Goal: Information Seeking & Learning: Learn about a topic

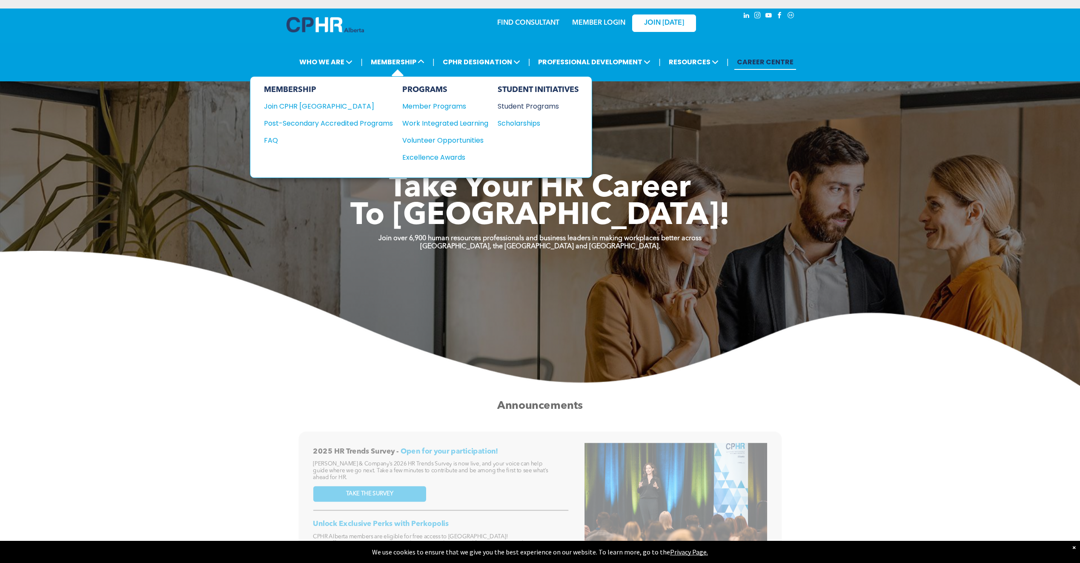
click at [533, 106] on div "Student Programs" at bounding box center [534, 106] width 73 height 11
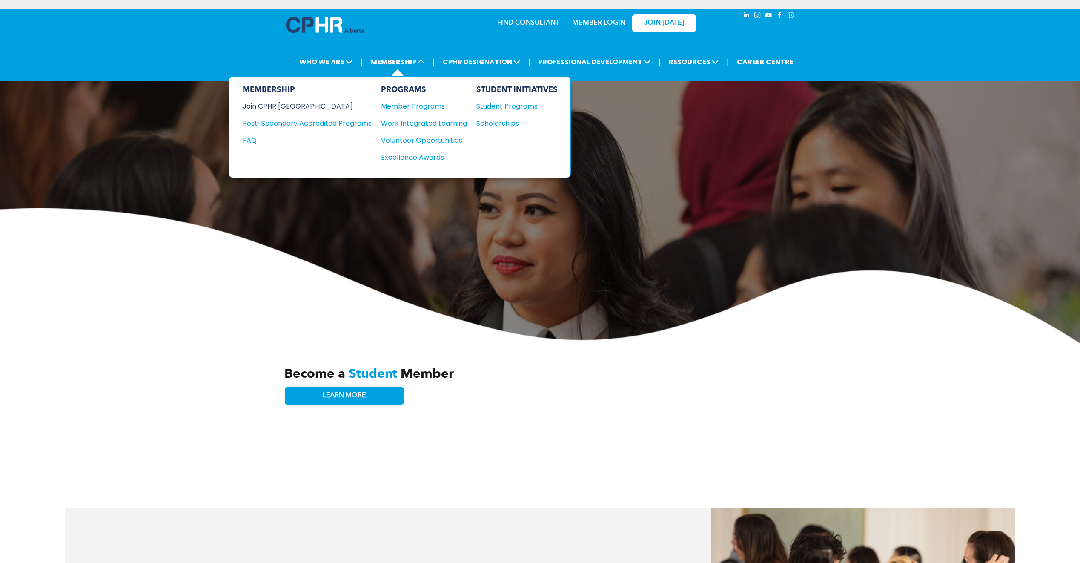
click at [300, 103] on div "Join CPHR [GEOGRAPHIC_DATA]" at bounding box center [301, 106] width 116 height 11
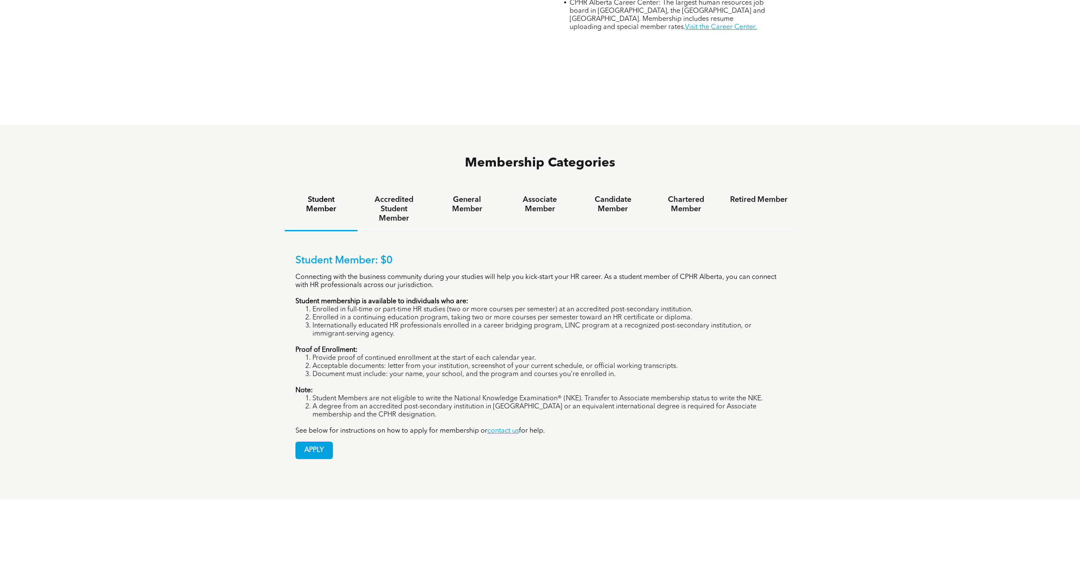
scroll to position [554, 0]
click at [477, 185] on div "General Member" at bounding box center [467, 207] width 73 height 44
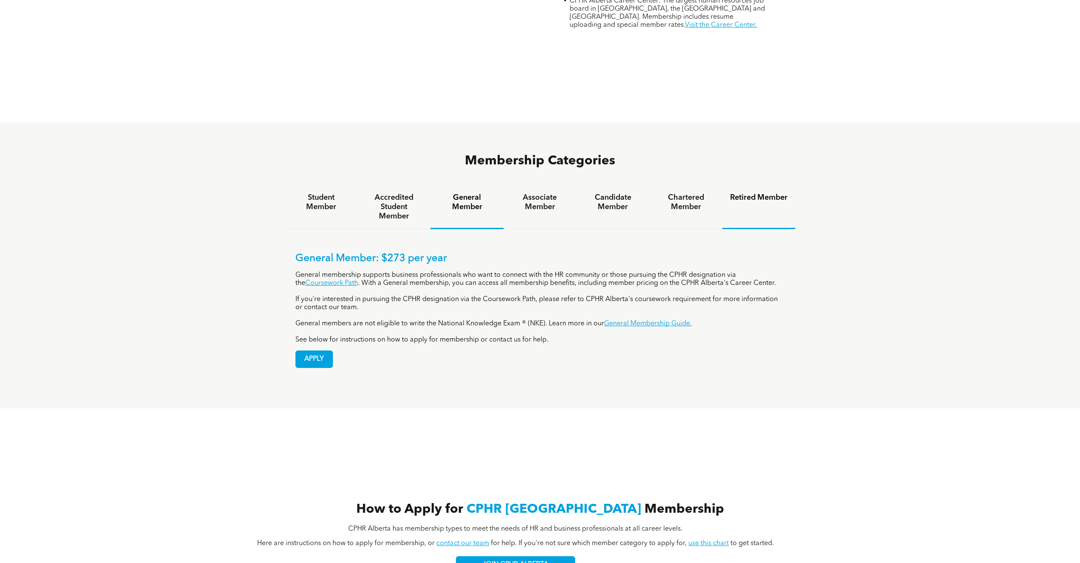
click at [762, 193] on h4 "Retired Member" at bounding box center [758, 197] width 57 height 9
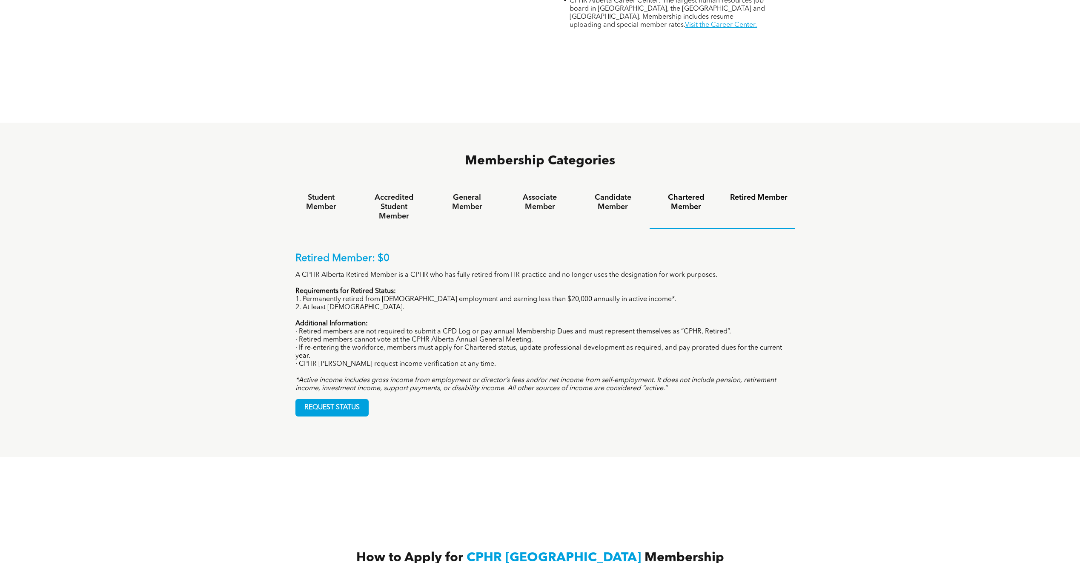
click at [706, 193] on h4 "Chartered Member" at bounding box center [685, 202] width 57 height 19
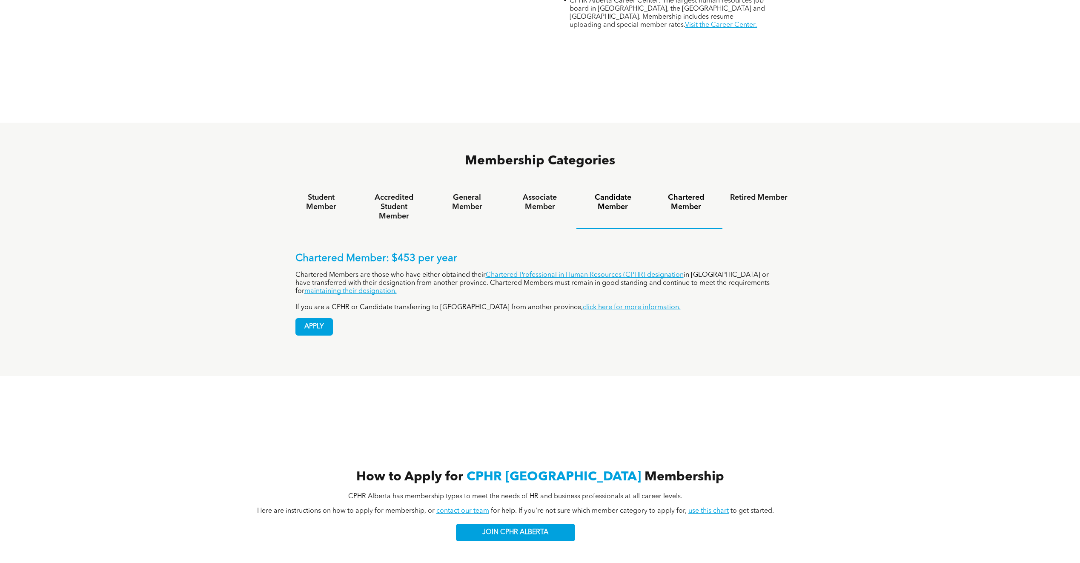
click at [604, 193] on h4 "Candidate Member" at bounding box center [612, 202] width 57 height 19
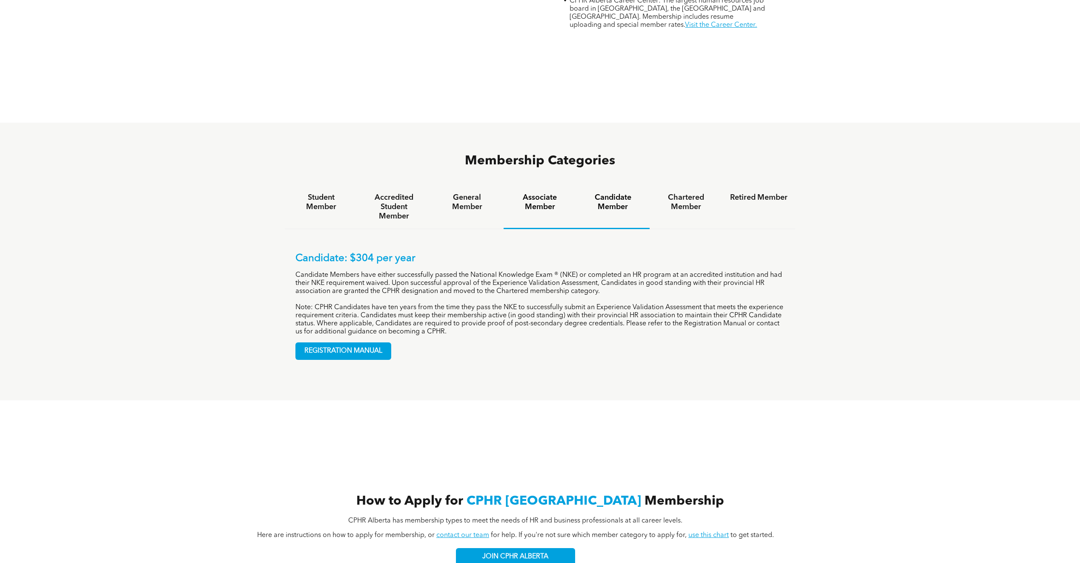
click at [539, 193] on h4 "Associate Member" at bounding box center [539, 202] width 57 height 19
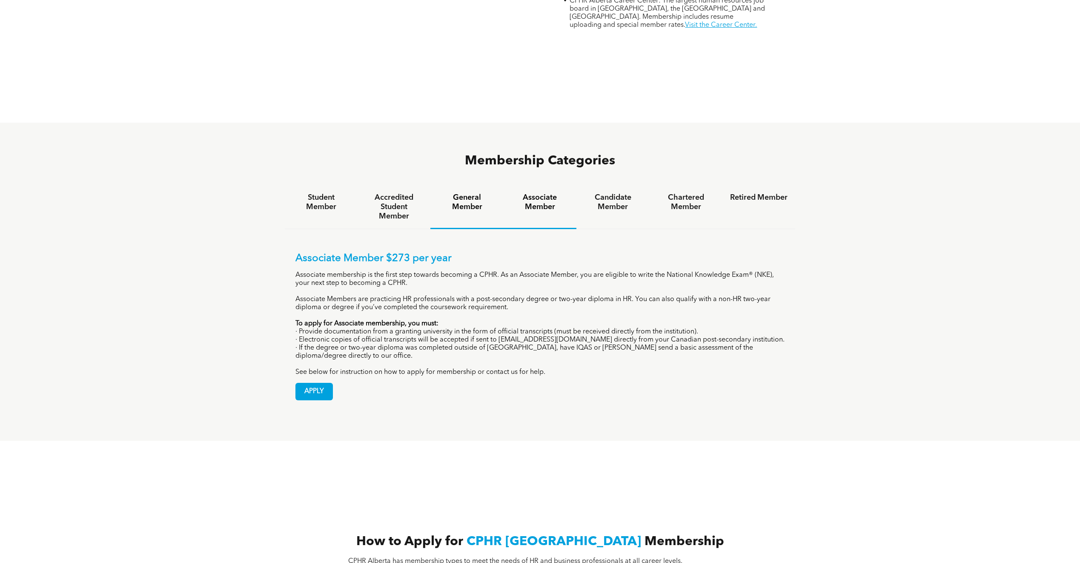
click at [477, 193] on h4 "General Member" at bounding box center [466, 202] width 57 height 19
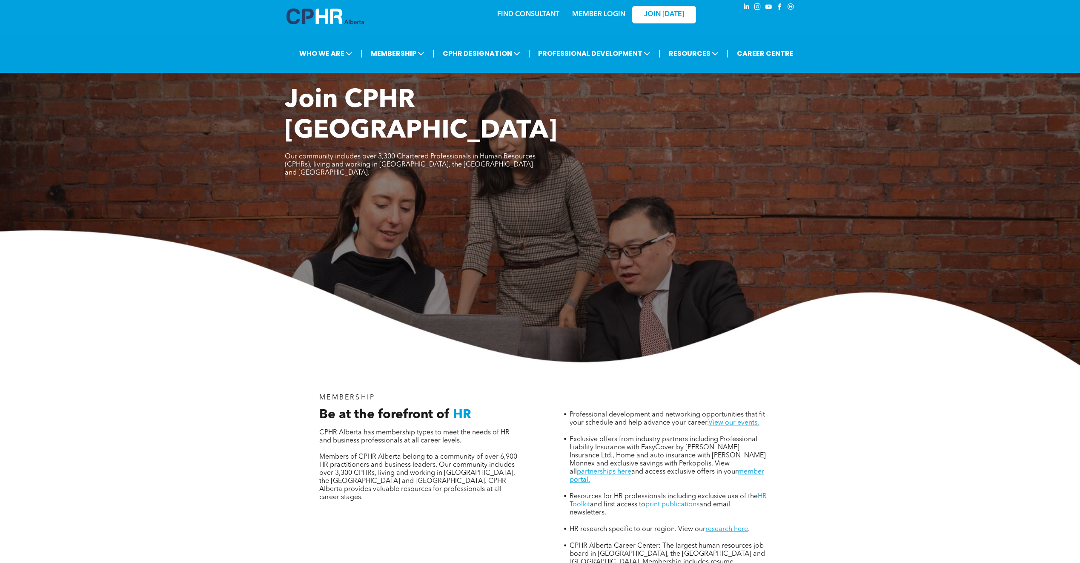
scroll to position [0, 0]
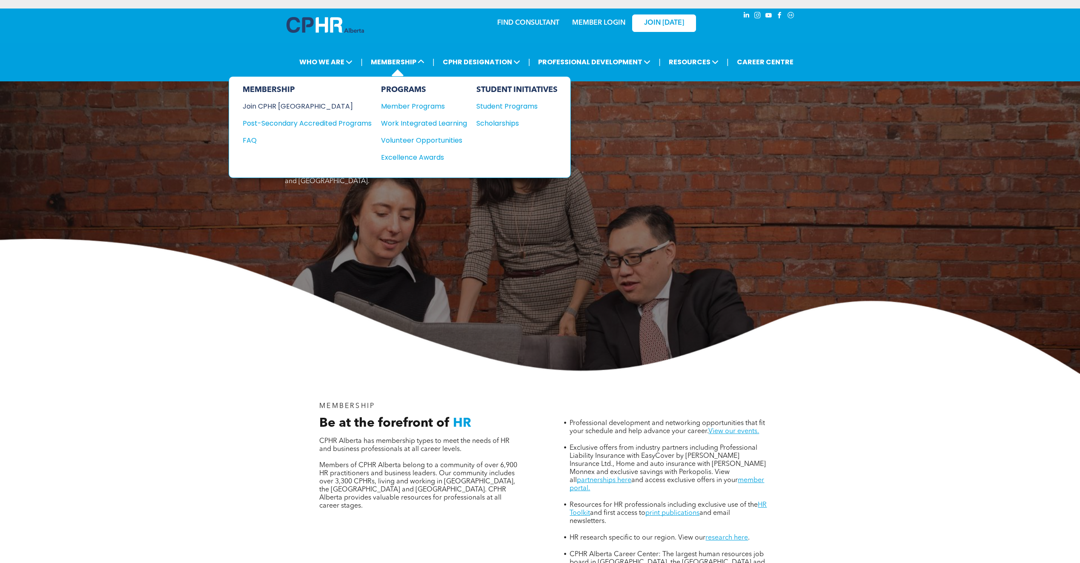
click at [283, 108] on div "Join CPHR [GEOGRAPHIC_DATA]" at bounding box center [301, 106] width 116 height 11
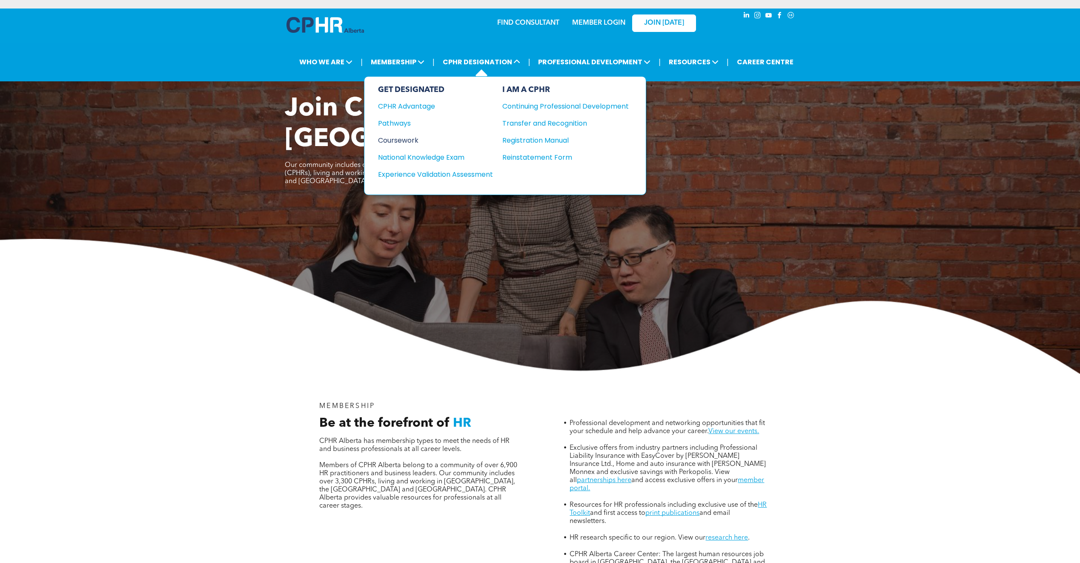
click at [410, 138] on div "Coursework" at bounding box center [429, 140] width 103 height 11
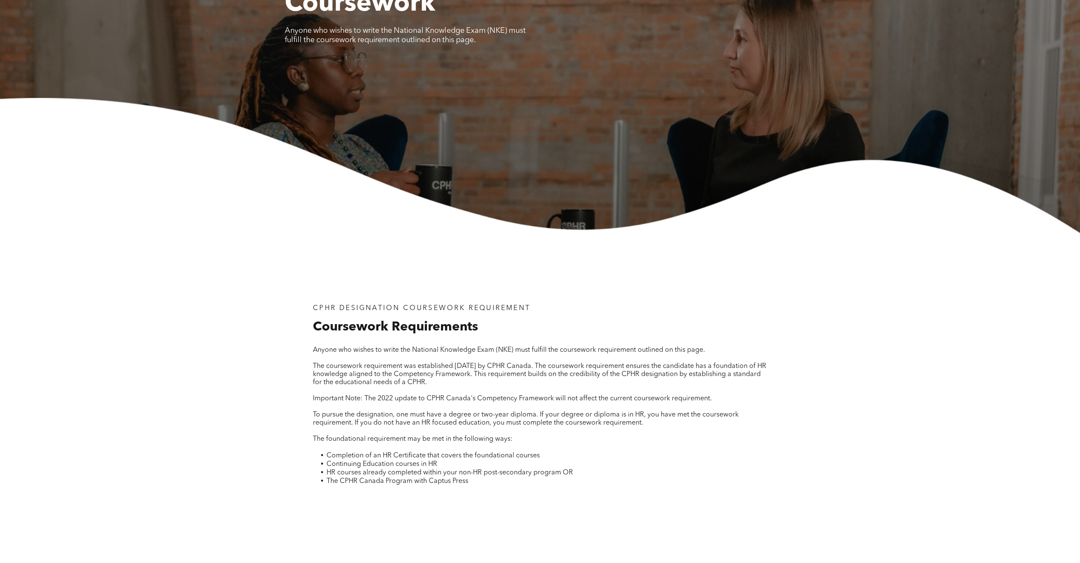
scroll to position [128, 0]
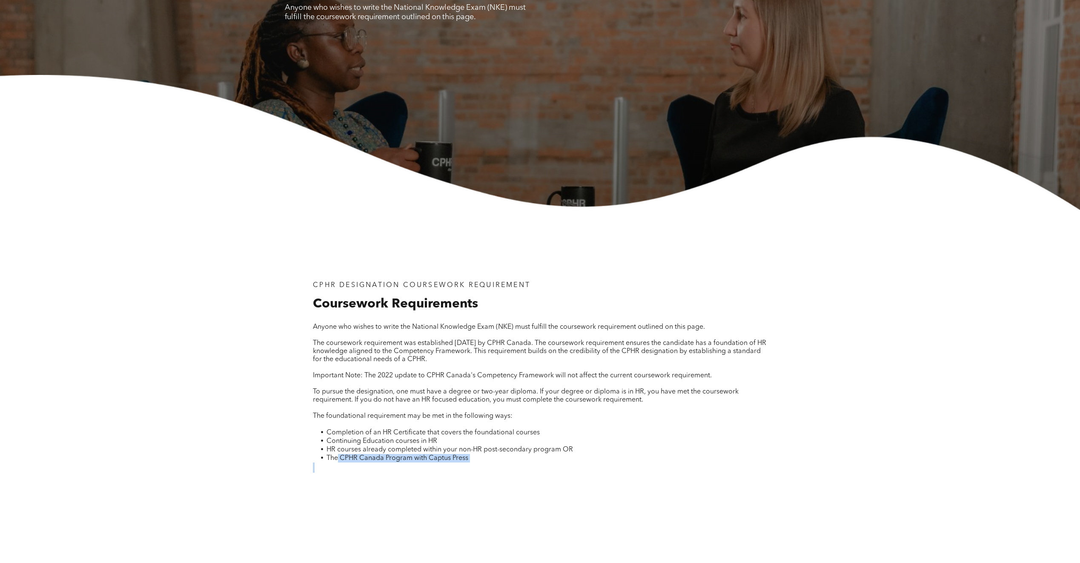
drag, startPoint x: 339, startPoint y: 458, endPoint x: 469, endPoint y: 461, distance: 130.3
click at [469, 461] on div "Anyone who wishes to write the National Knowledge Exam (NKE) must fulfill the c…" at bounding box center [540, 397] width 454 height 149
drag, startPoint x: 469, startPoint y: 461, endPoint x: 446, endPoint y: 458, distance: 23.7
